Goal: Information Seeking & Learning: Learn about a topic

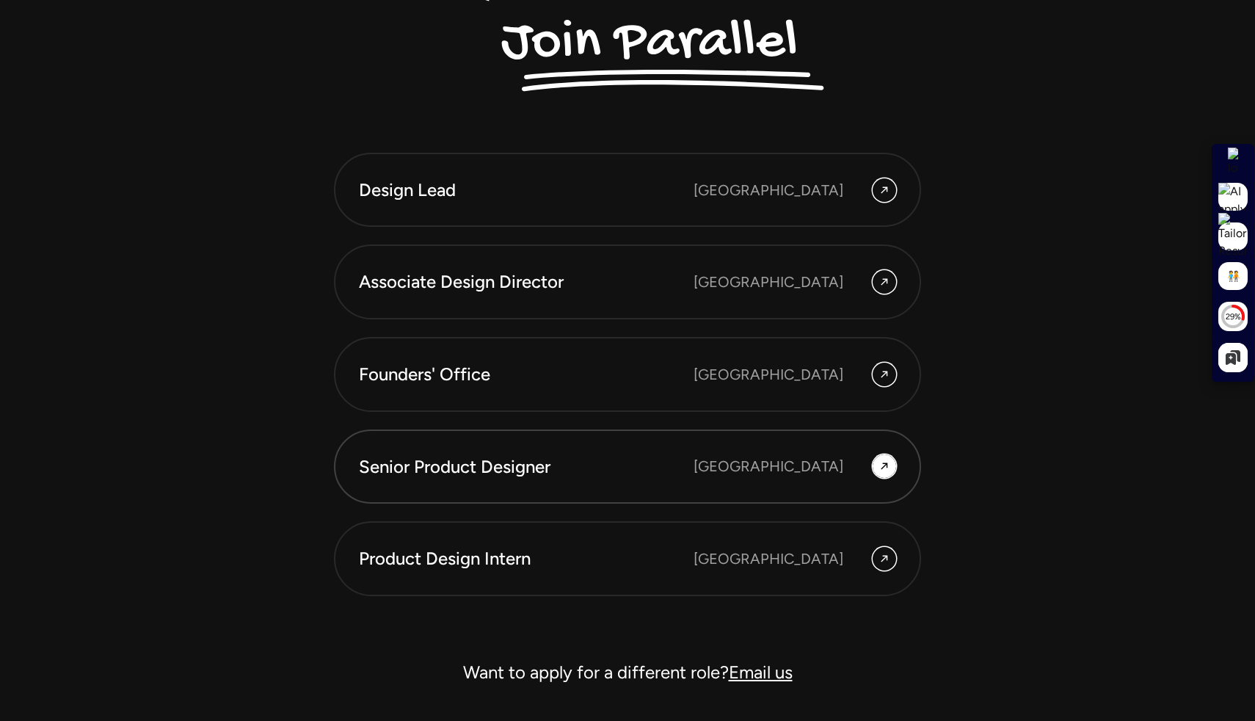
scroll to position [4062, 0]
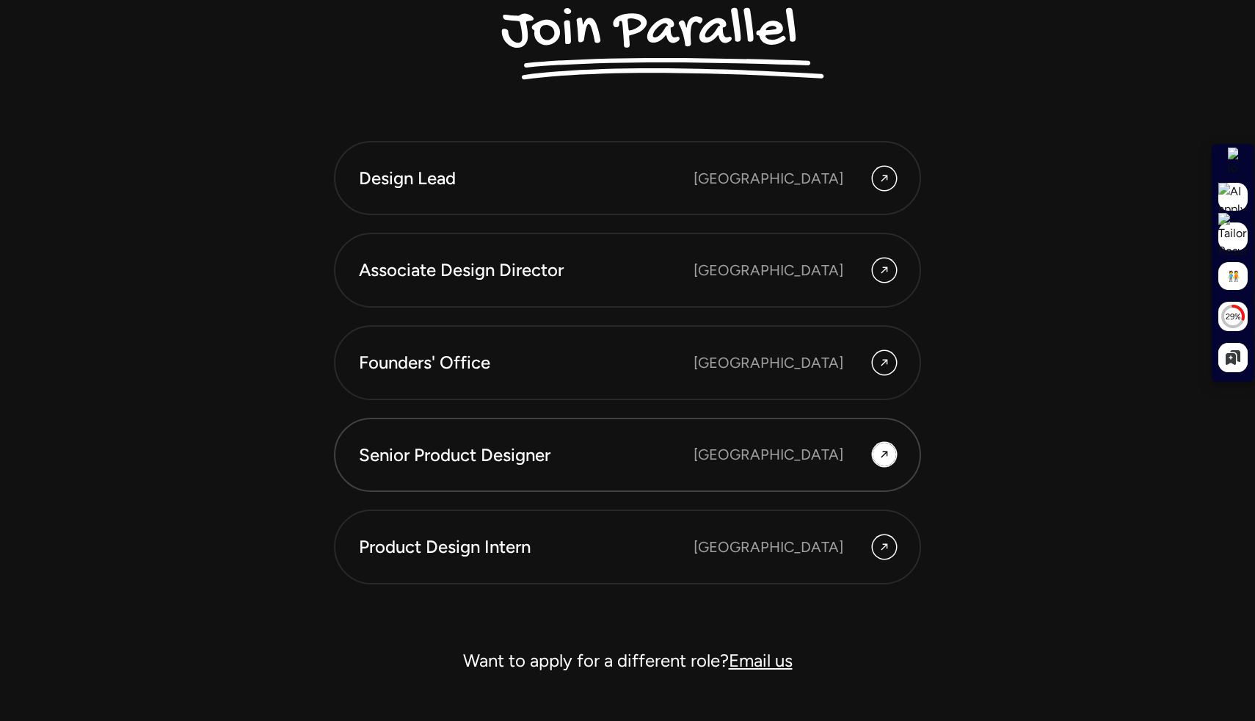
click at [847, 470] on link "Senior Product Designer Bengaluru" at bounding box center [627, 454] width 587 height 75
click at [884, 476] on link "Senior Product Designer Bengaluru" at bounding box center [627, 454] width 587 height 75
click at [884, 460] on icon at bounding box center [884, 454] width 12 height 18
click at [791, 427] on link "Senior Product Designer Bengaluru" at bounding box center [627, 454] width 587 height 75
click at [791, 437] on link "Senior Product Designer Bengaluru" at bounding box center [627, 454] width 587 height 75
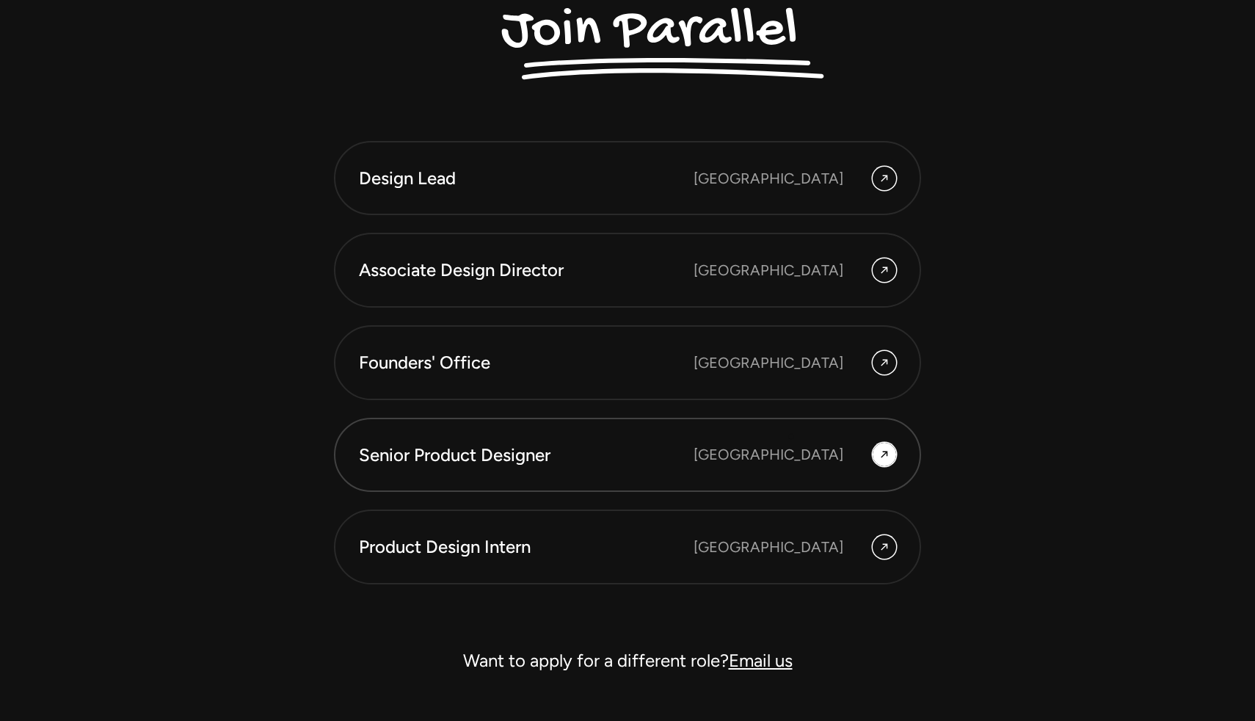
click at [791, 437] on link "Senior Product Designer Bengaluru" at bounding box center [627, 454] width 587 height 75
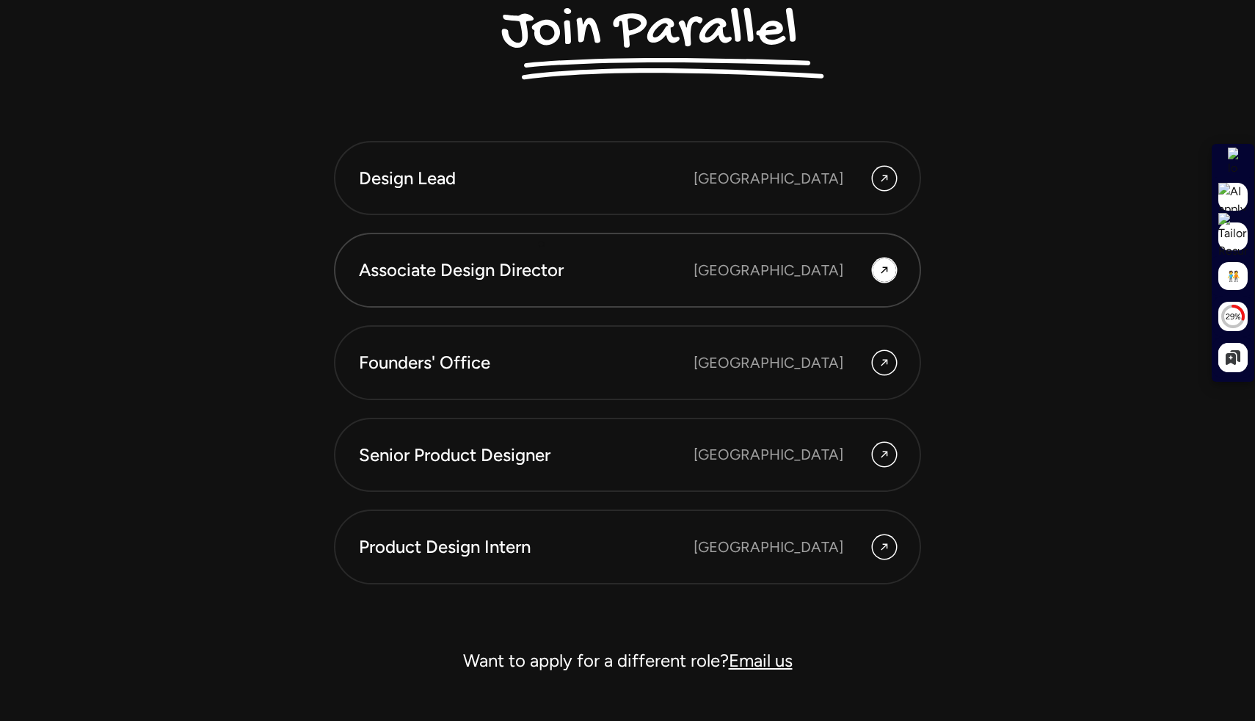
click at [550, 250] on link "Associate Design Director Bangalore" at bounding box center [627, 270] width 587 height 75
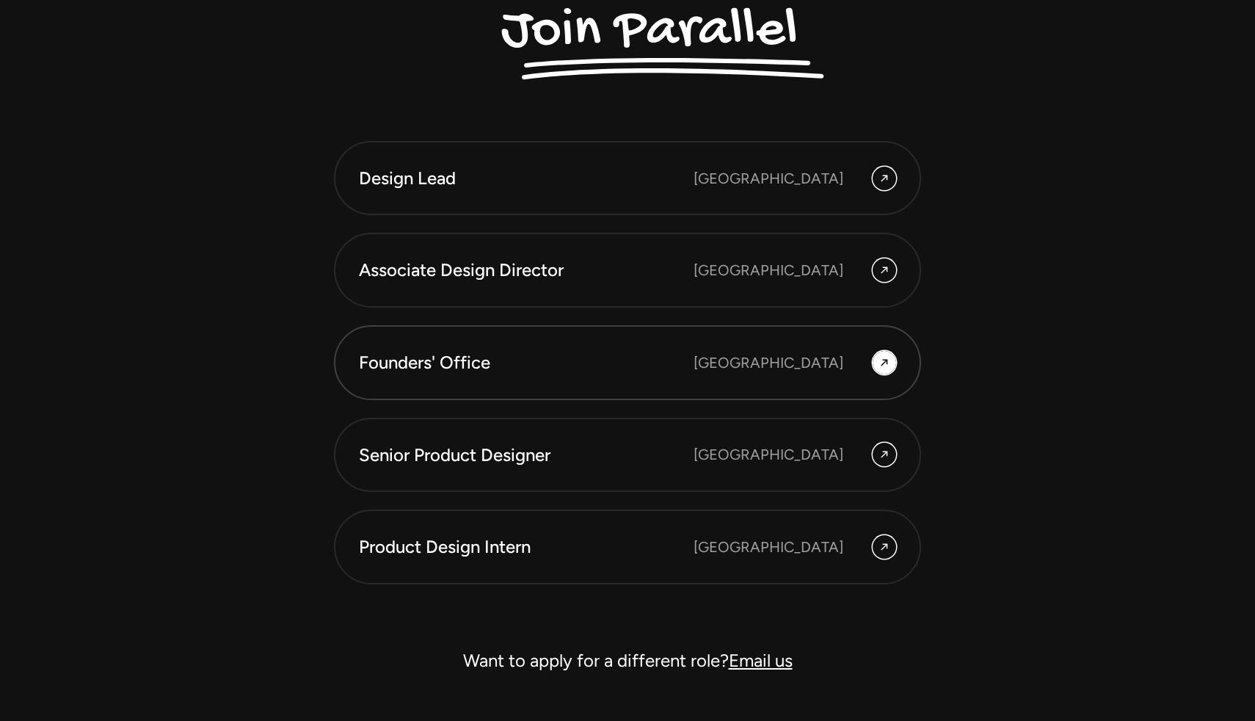
click at [782, 354] on div "[GEOGRAPHIC_DATA]" at bounding box center [768, 362] width 150 height 22
click at [782, 442] on div "[GEOGRAPHIC_DATA]" at bounding box center [794, 453] width 203 height 23
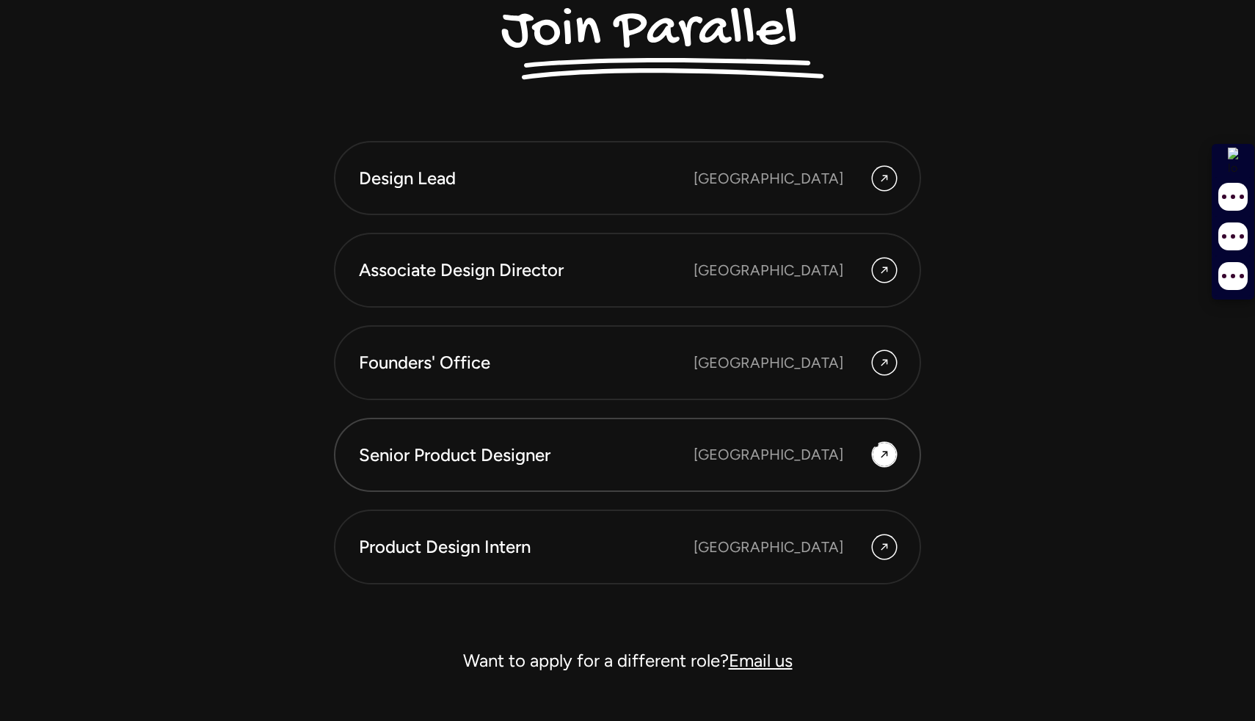
click at [882, 451] on icon at bounding box center [884, 454] width 12 height 18
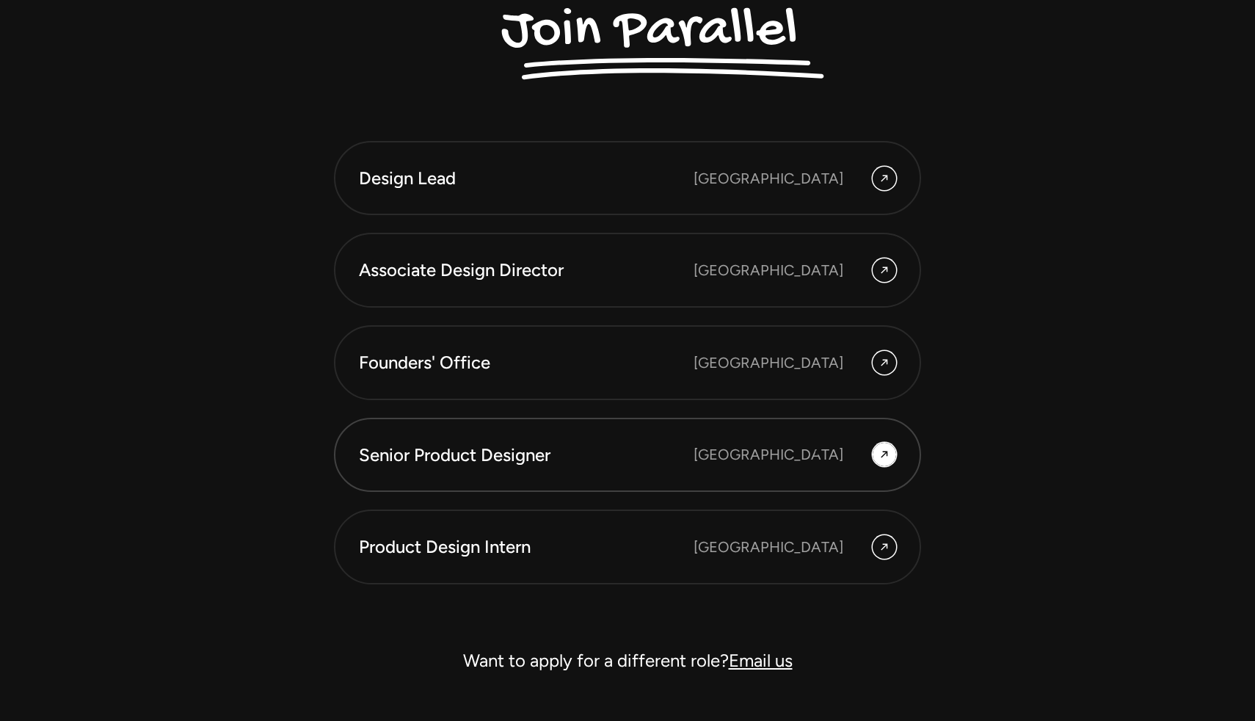
click at [796, 453] on div "[GEOGRAPHIC_DATA]" at bounding box center [768, 454] width 150 height 22
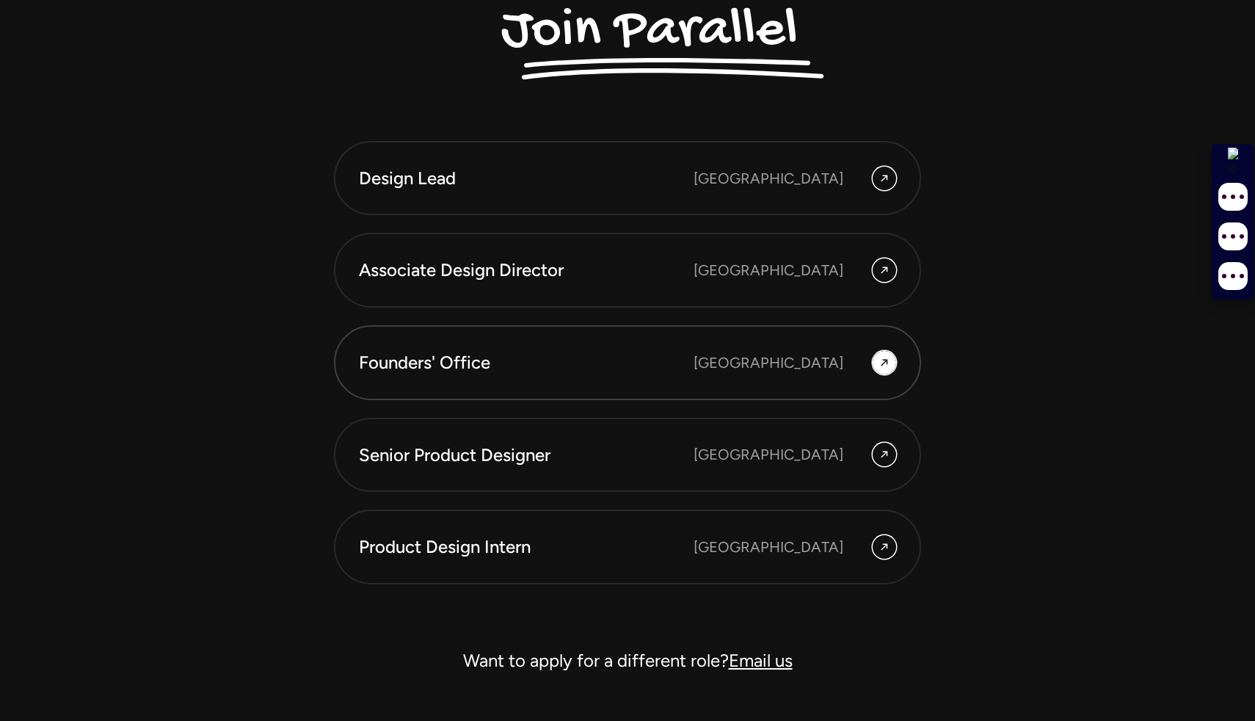
click at [533, 372] on div "Founders' Office" at bounding box center [526, 362] width 335 height 25
click at [533, 437] on link "Senior Product Designer Bengaluru" at bounding box center [627, 454] width 587 height 75
drag, startPoint x: 533, startPoint y: 334, endPoint x: 533, endPoint y: 384, distance: 50.6
click at [533, 334] on link "Founders' Office Bengaluru" at bounding box center [627, 362] width 587 height 75
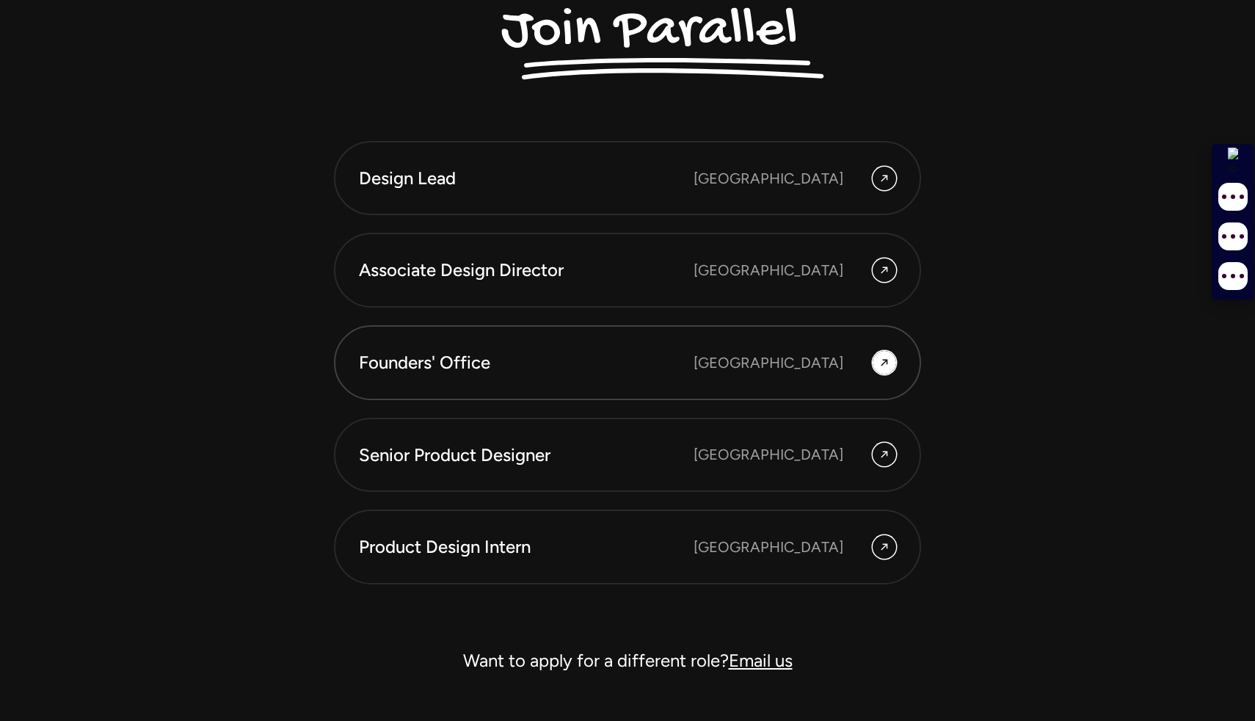
click at [533, 397] on link "Founders' Office Bengaluru" at bounding box center [627, 362] width 587 height 75
click at [538, 447] on div "Senior Product Designer" at bounding box center [526, 454] width 335 height 25
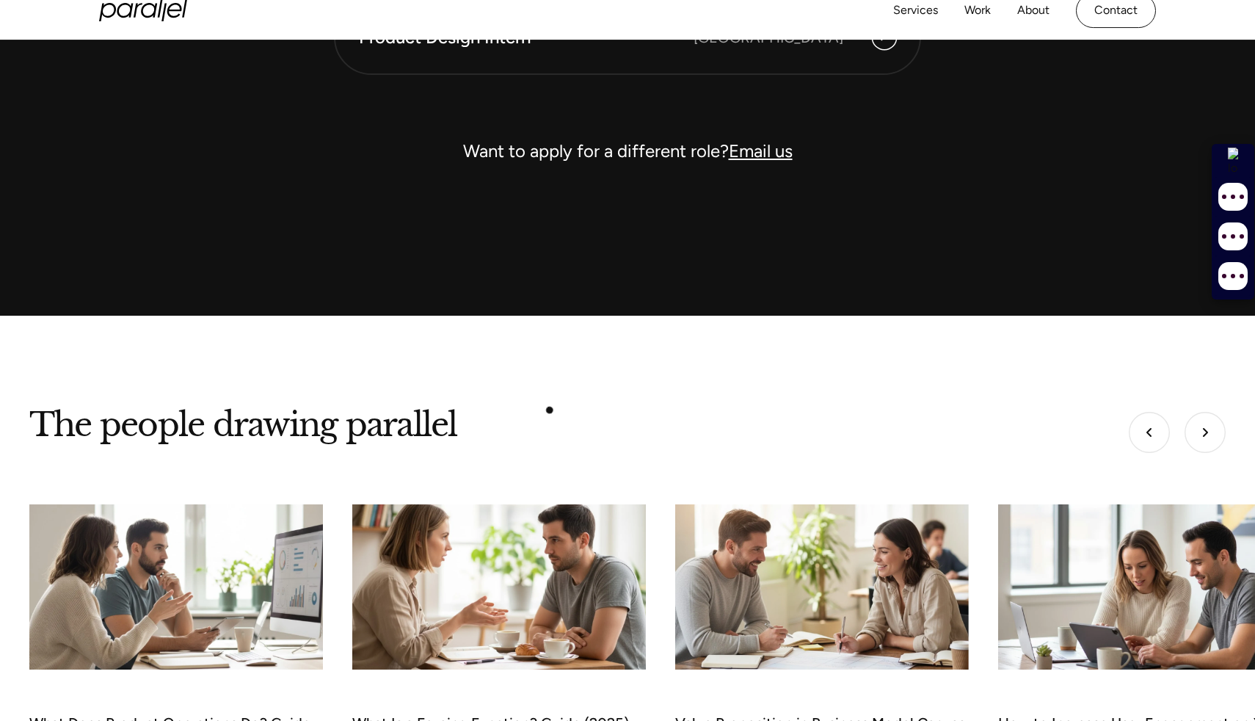
scroll to position [4432, 0]
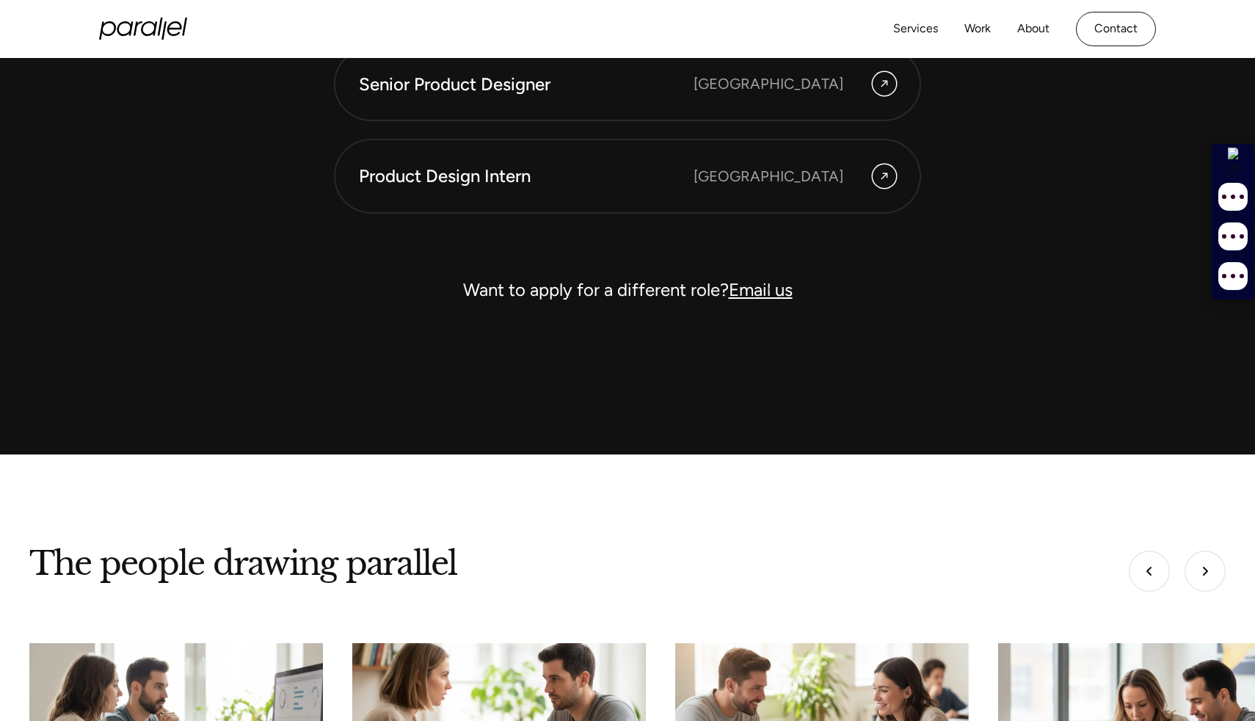
click at [771, 289] on link "Email us" at bounding box center [761, 289] width 64 height 21
click at [749, 291] on link "Email us" at bounding box center [761, 289] width 64 height 21
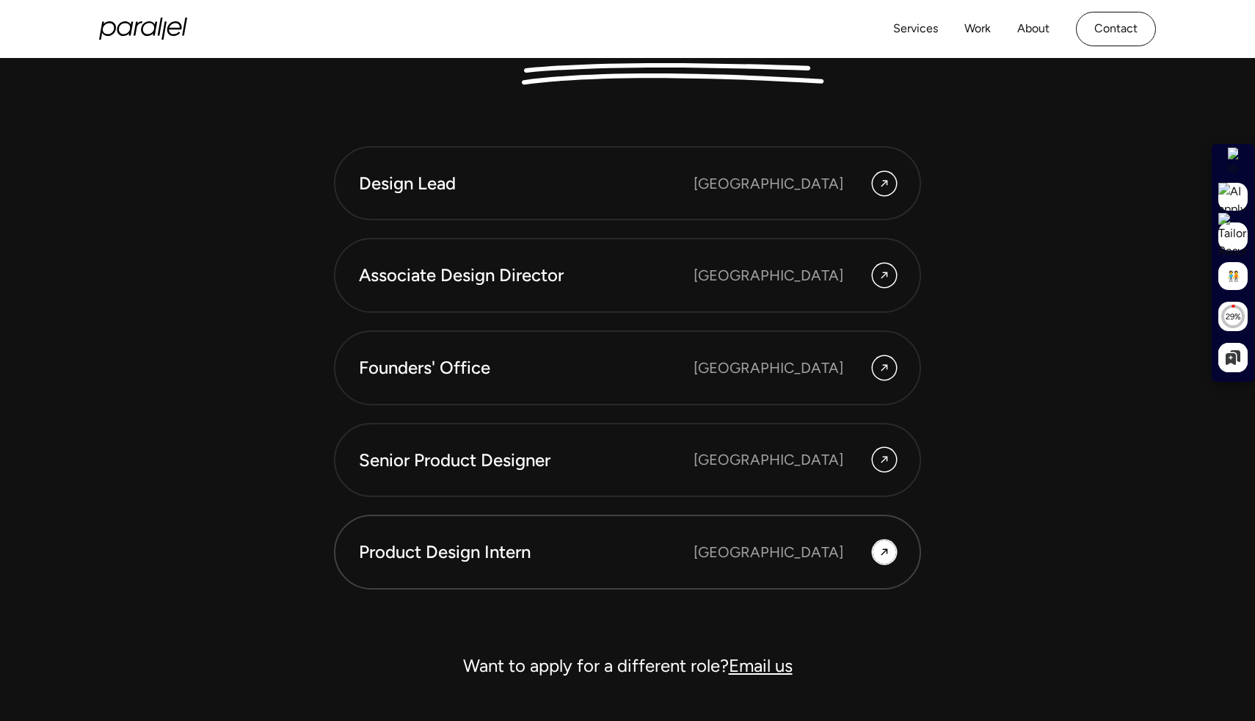
scroll to position [4009, 0]
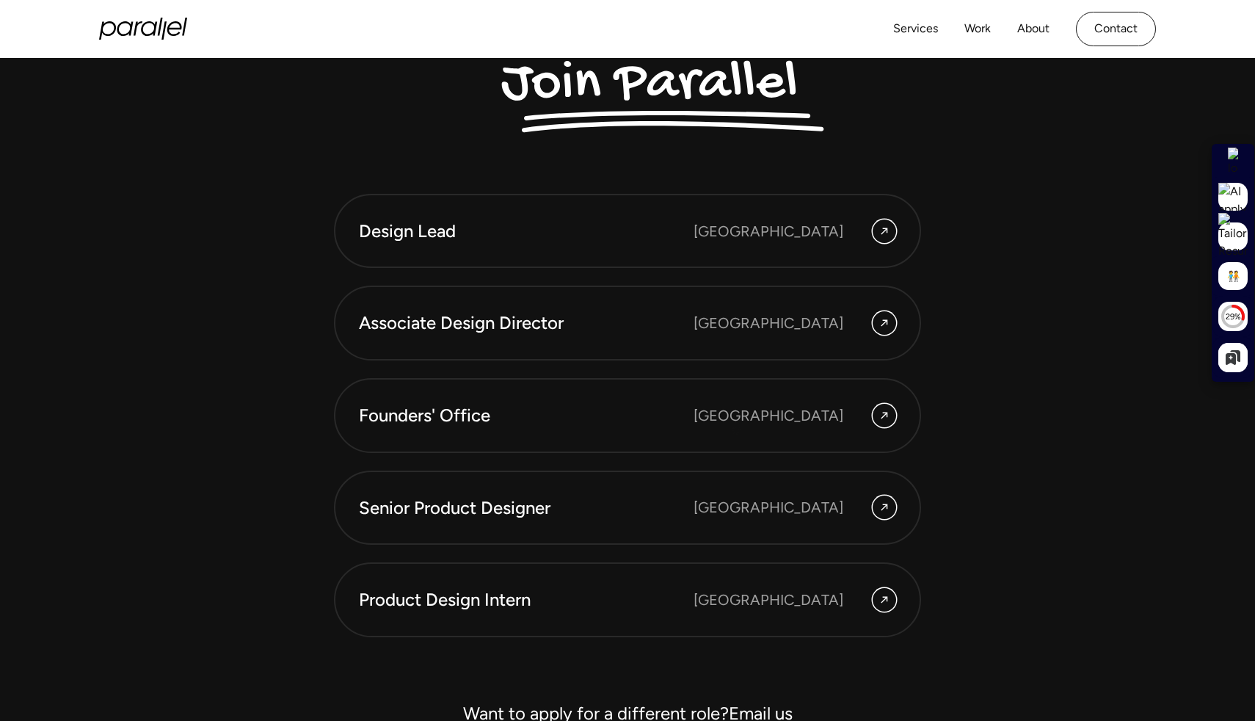
click at [740, 462] on div "Design Lead Bangalore Associate Design Director Bangalore Founders' Office Beng…" at bounding box center [627, 415] width 587 height 443
click at [740, 387] on link "Founders' Office Bengaluru" at bounding box center [627, 415] width 587 height 75
click at [740, 468] on div "Design Lead Bangalore Associate Design Director Bangalore Founders' Office Beng…" at bounding box center [627, 415] width 587 height 443
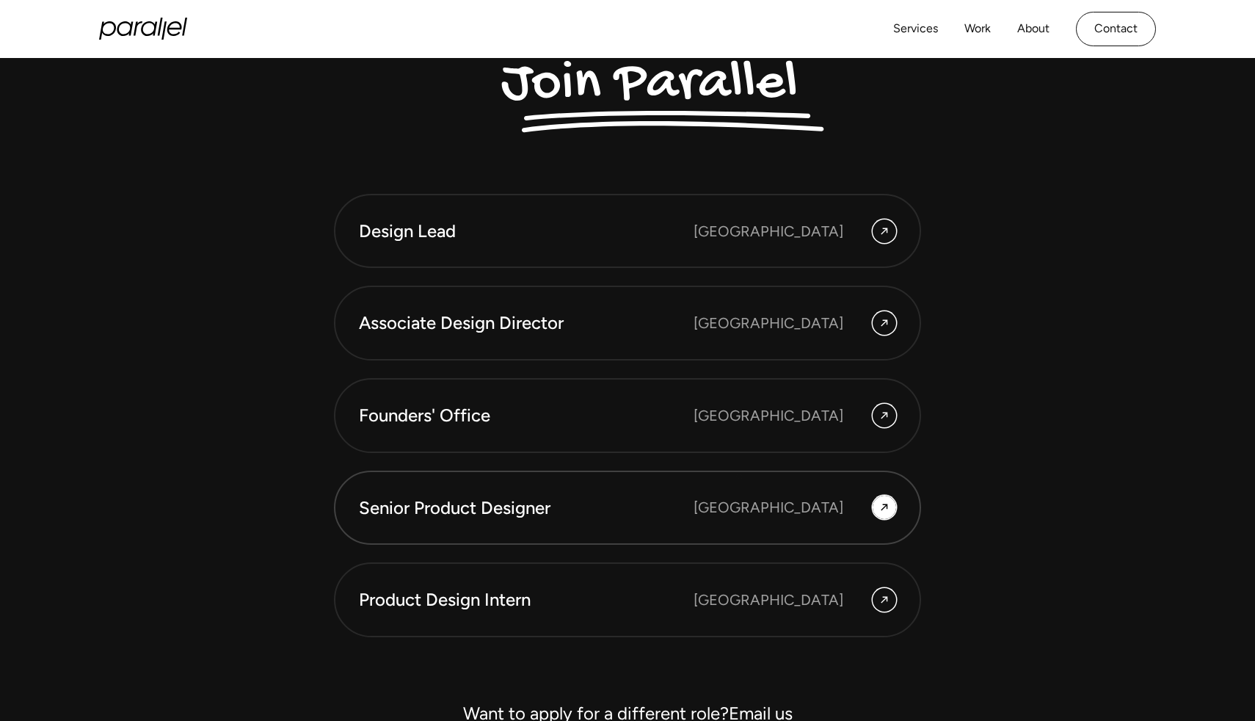
click at [740, 479] on link "Senior Product Designer Bengaluru" at bounding box center [627, 507] width 587 height 75
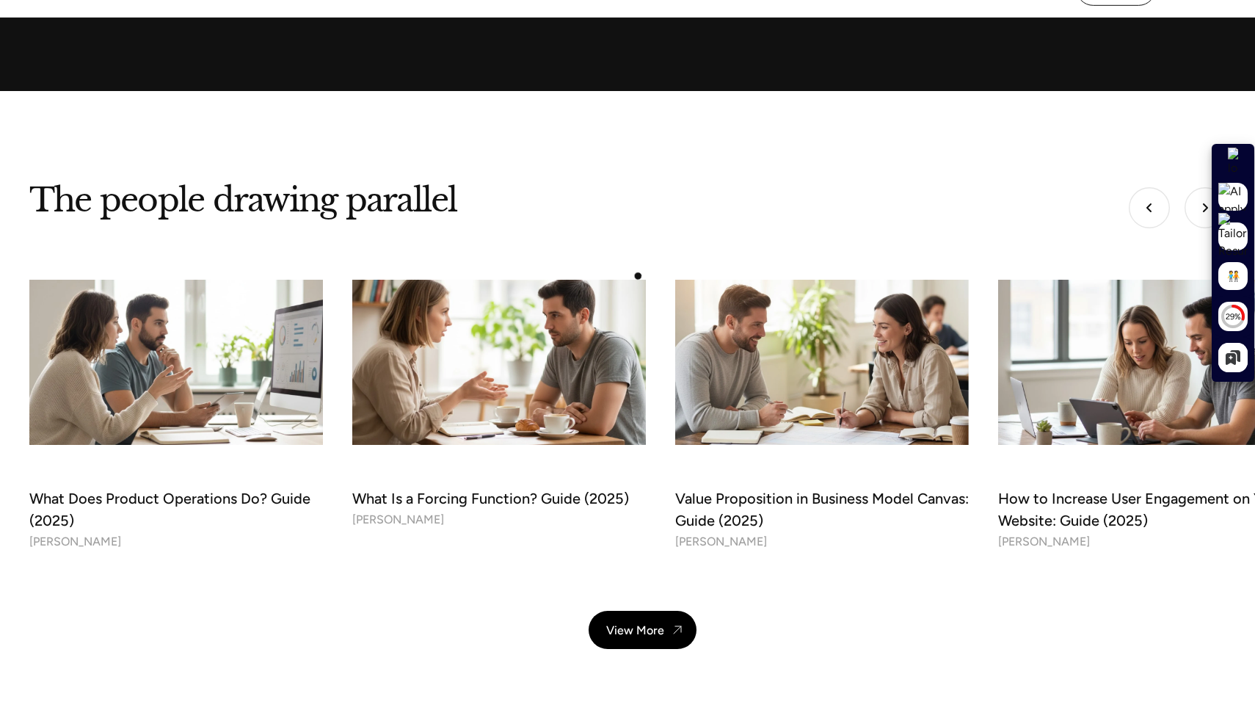
scroll to position [4019, 0]
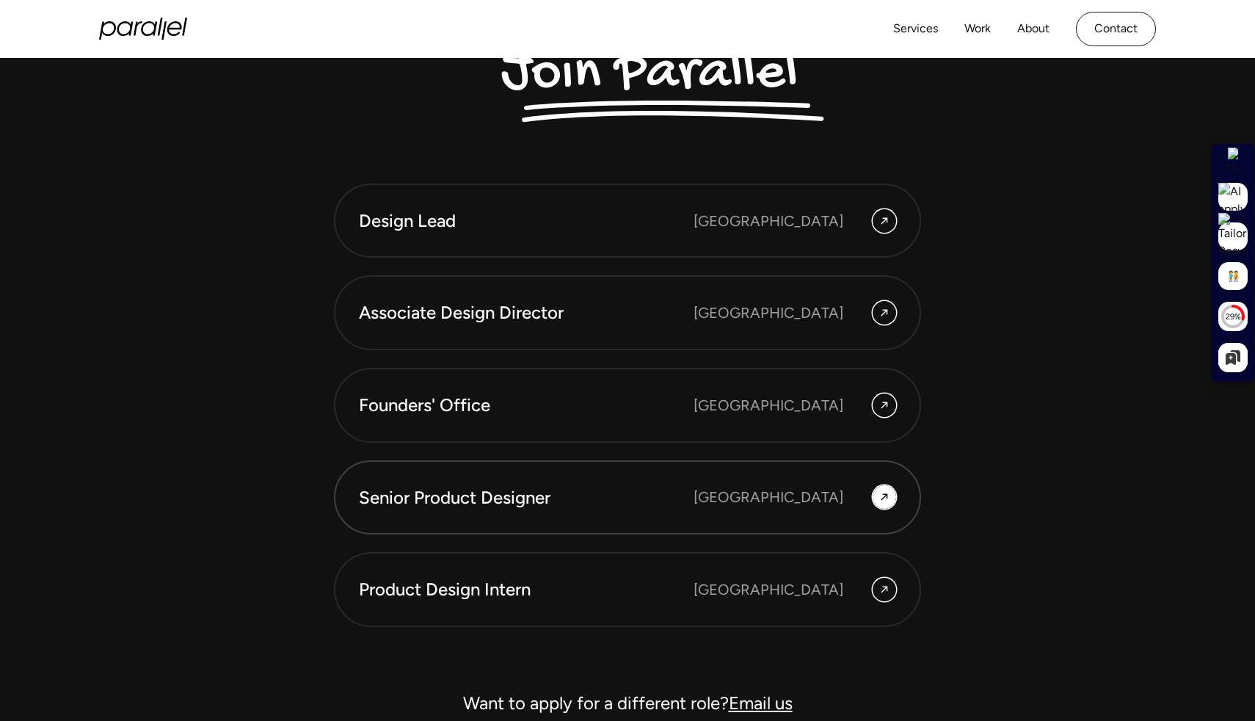
click at [872, 475] on link "Senior Product Designer Bengaluru" at bounding box center [627, 497] width 587 height 75
click at [847, 484] on link "Senior Product Designer Bengaluru" at bounding box center [627, 497] width 587 height 75
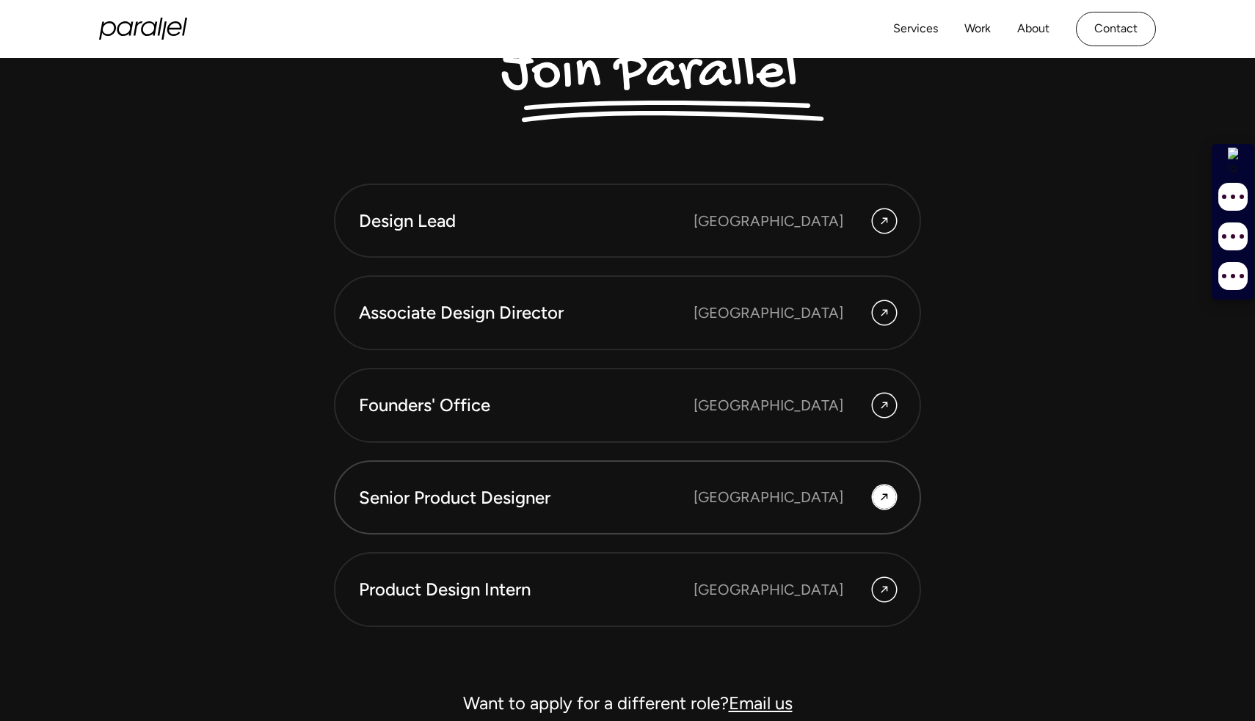
click at [847, 484] on link "Senior Product Designer Bengaluru" at bounding box center [627, 497] width 587 height 75
click at [817, 495] on div "[GEOGRAPHIC_DATA]" at bounding box center [768, 497] width 150 height 22
click at [817, 494] on div "[GEOGRAPHIC_DATA]" at bounding box center [768, 497] width 150 height 22
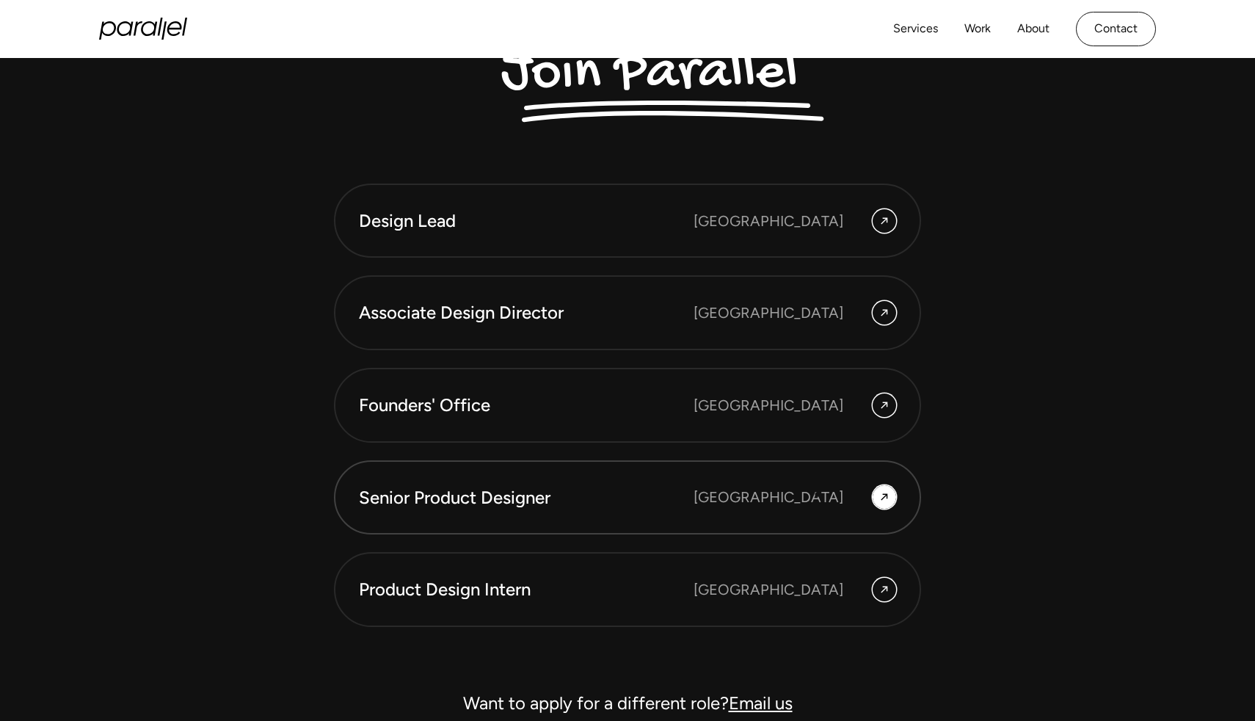
click at [817, 494] on div "[GEOGRAPHIC_DATA]" at bounding box center [768, 497] width 150 height 22
click at [835, 492] on div "[GEOGRAPHIC_DATA]" at bounding box center [768, 497] width 150 height 22
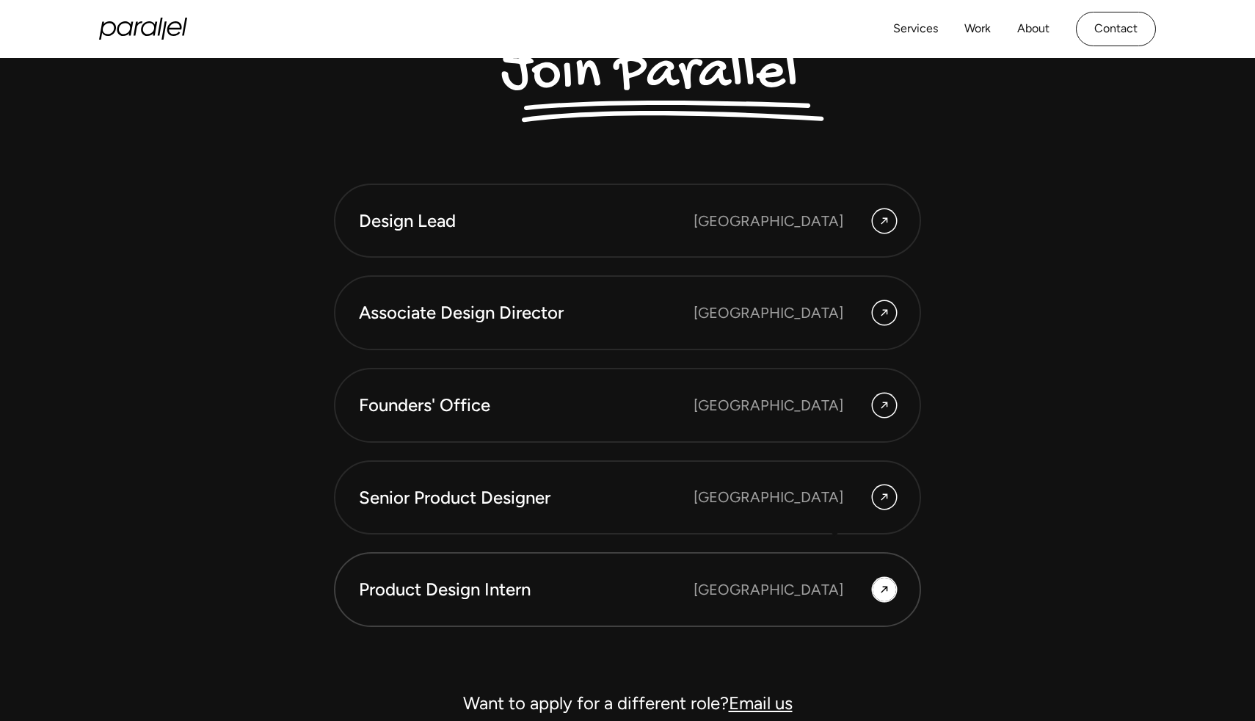
click at [832, 590] on div "[GEOGRAPHIC_DATA]" at bounding box center [768, 589] width 150 height 22
click at [832, 486] on div "[GEOGRAPHIC_DATA]" at bounding box center [768, 497] width 150 height 22
click at [838, 360] on div "Design Lead Bangalore Associate Design Director Bangalore Founders' Office Beng…" at bounding box center [627, 404] width 587 height 443
click at [838, 279] on link "Associate Design Director Bangalore" at bounding box center [627, 312] width 587 height 75
click at [823, 492] on div "[GEOGRAPHIC_DATA]" at bounding box center [768, 497] width 150 height 22
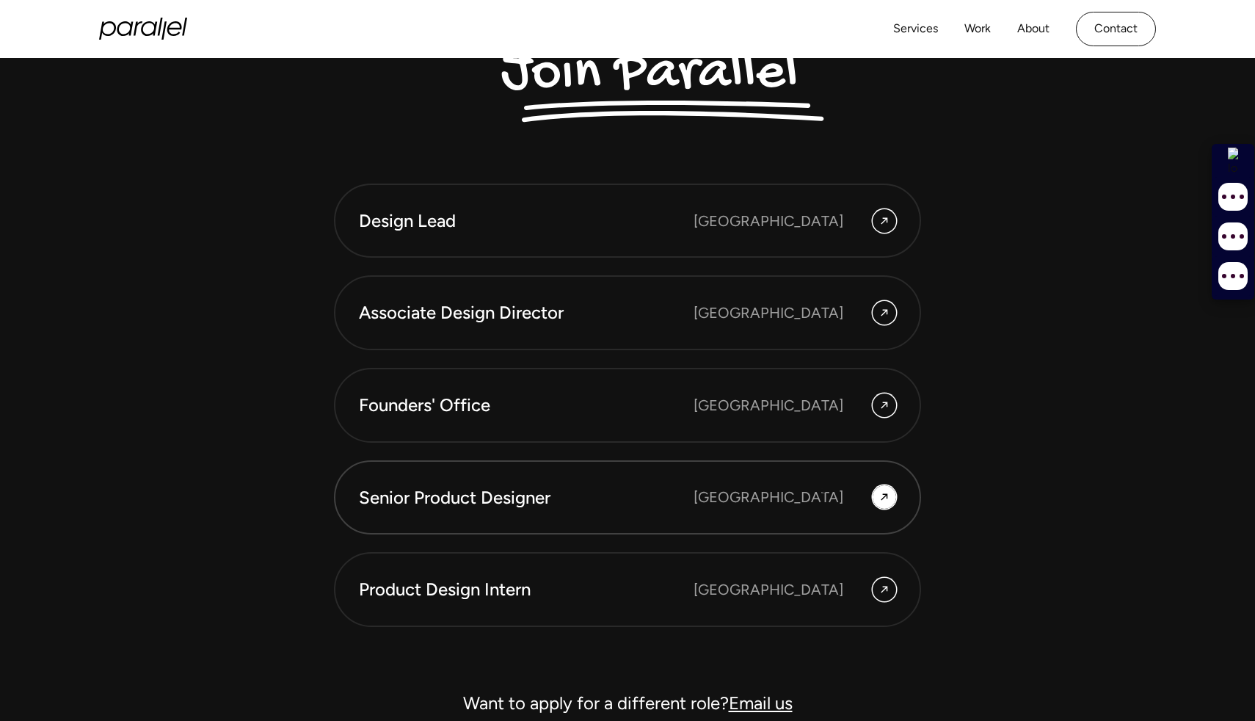
click at [823, 492] on div "[GEOGRAPHIC_DATA]" at bounding box center [768, 497] width 150 height 22
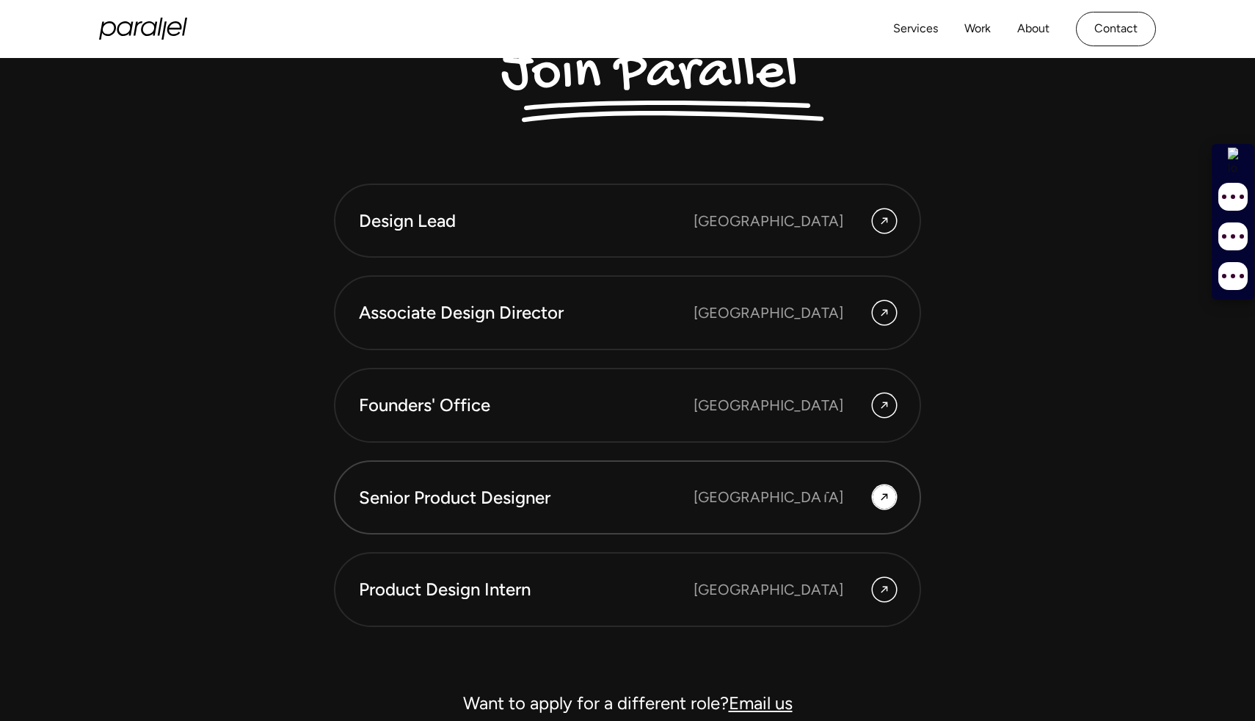
click at [823, 492] on div "[GEOGRAPHIC_DATA]" at bounding box center [768, 497] width 150 height 22
